Goal: Complete application form

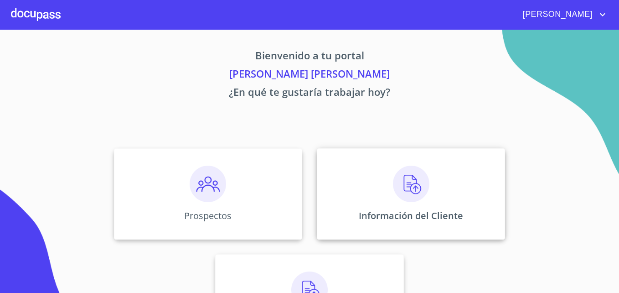
click at [399, 192] on img at bounding box center [411, 184] width 36 height 36
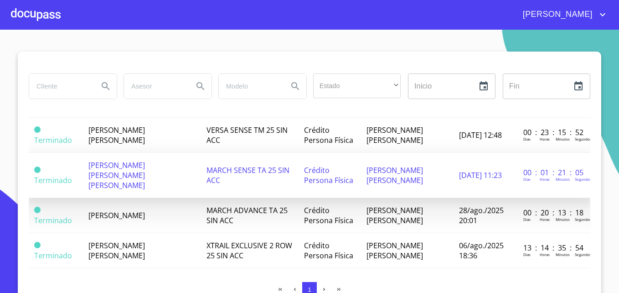
scroll to position [91, 0]
click at [264, 175] on td "MARCH SENSE TA 25 SIN ACC" at bounding box center [250, 174] width 98 height 45
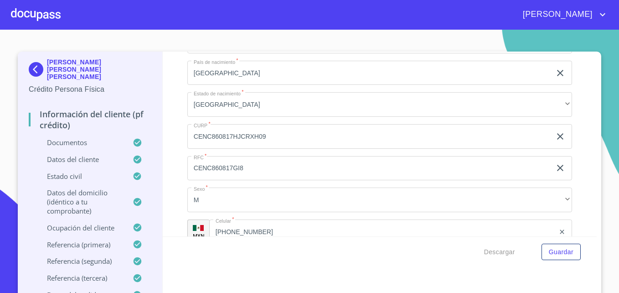
scroll to position [3088, 0]
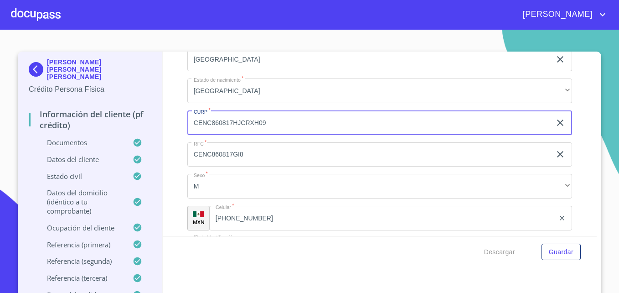
drag, startPoint x: 260, startPoint y: 135, endPoint x: 191, endPoint y: 130, distance: 69.0
click at [191, 130] on input "CENC860817HJCRXH09" at bounding box center [369, 122] width 364 height 25
